Goal: Find specific page/section

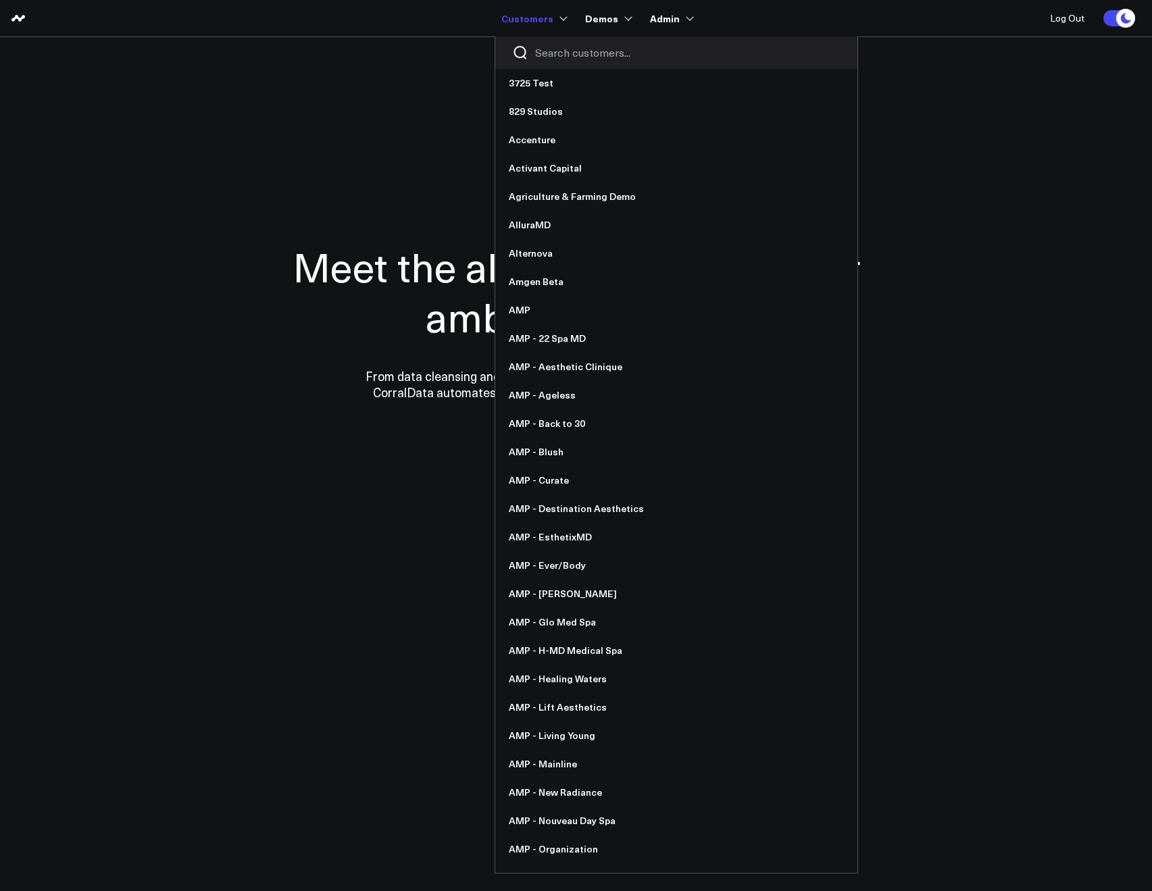
click at [551, 56] on input "Search customers input" at bounding box center [687, 52] width 305 height 15
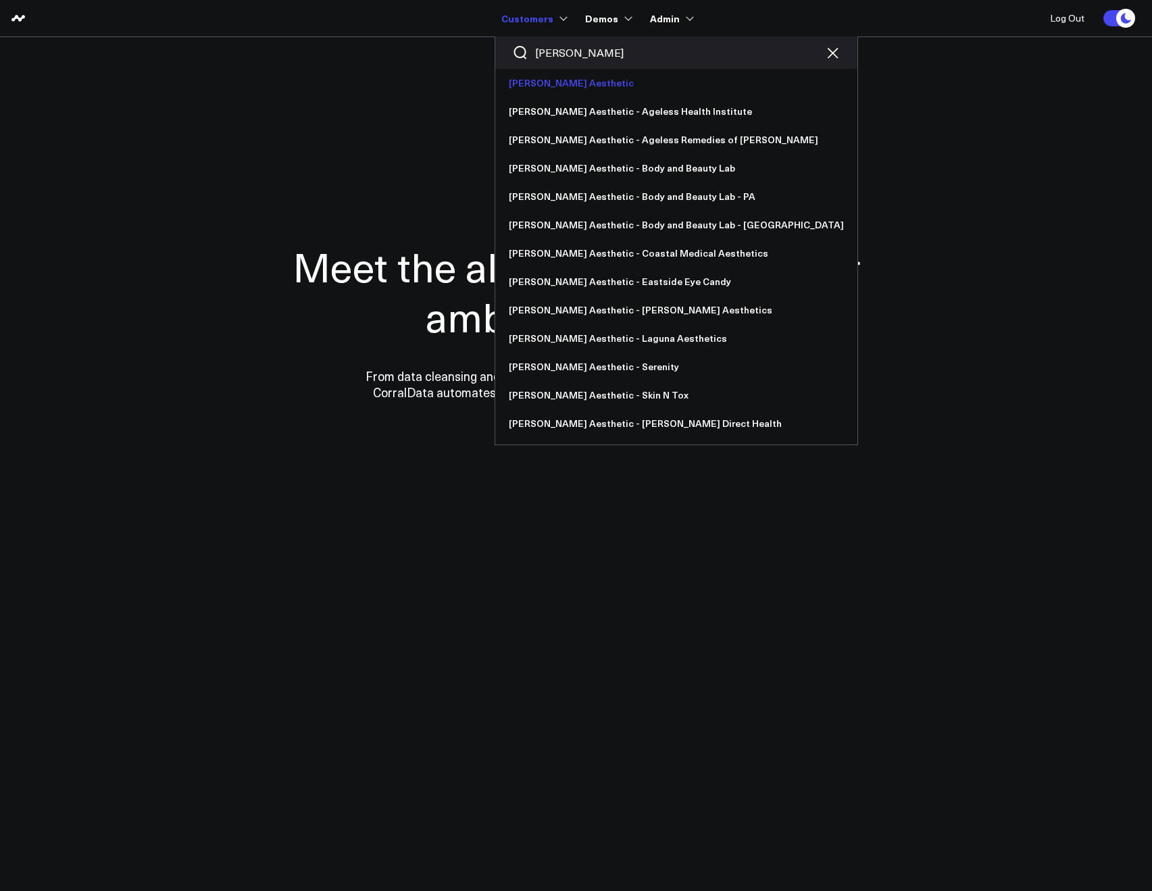
type input "annie"
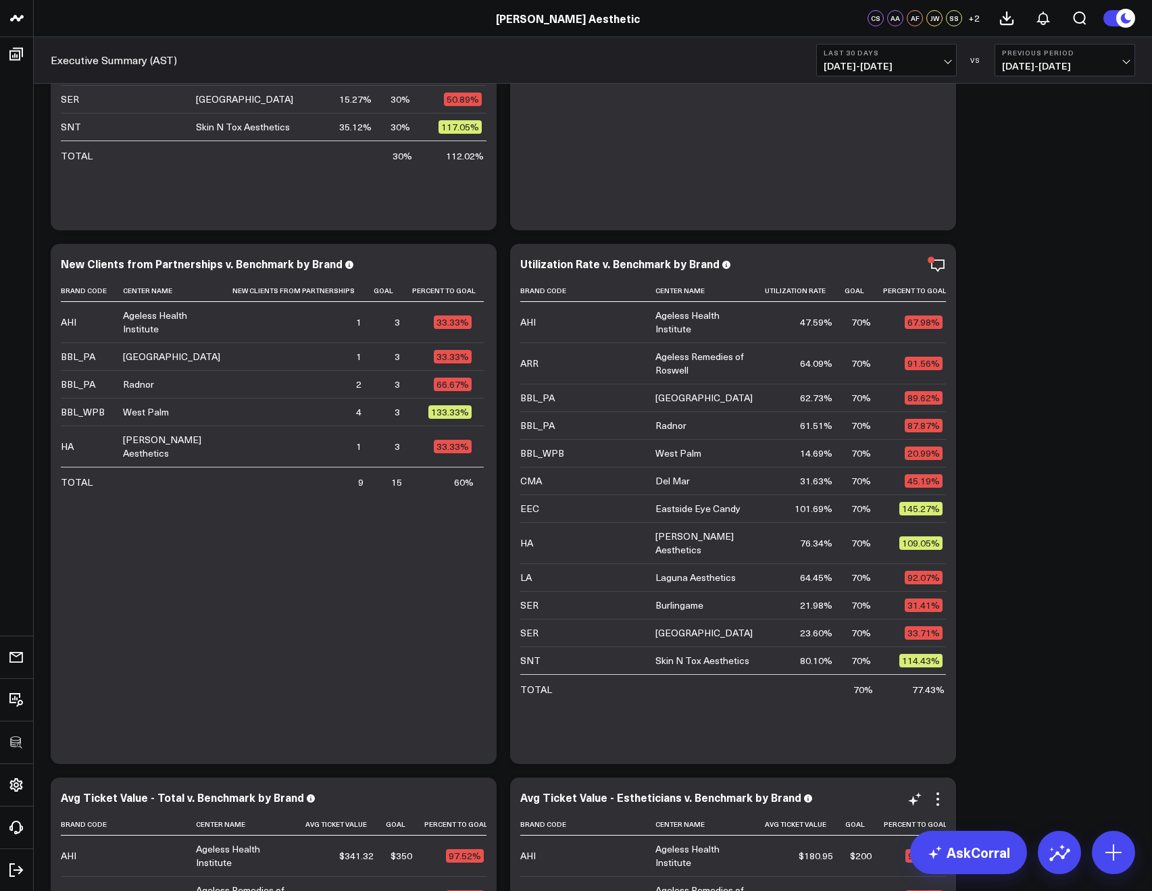
scroll to position [1256, 0]
